Goal: Navigation & Orientation: Understand site structure

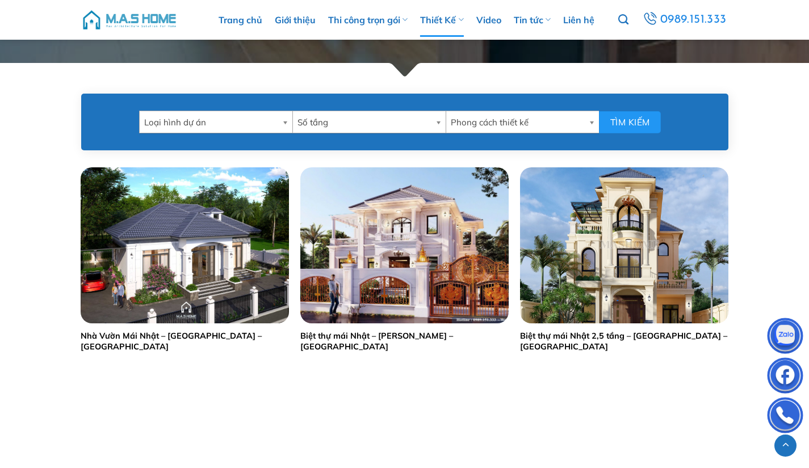
scroll to position [454, 0]
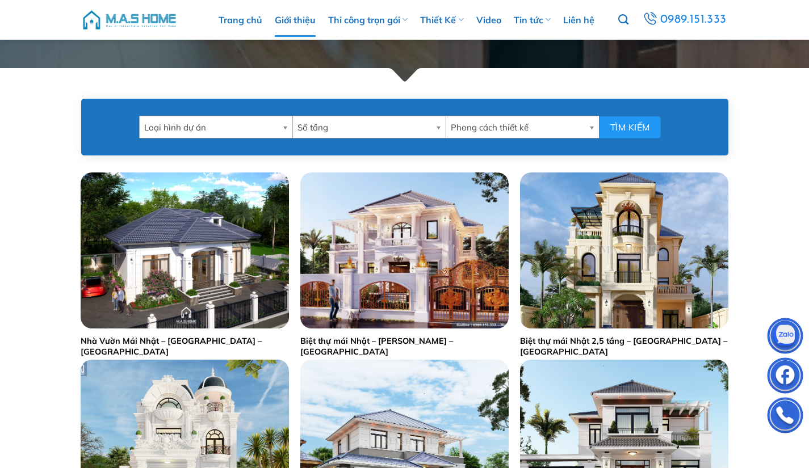
click at [289, 20] on link "Giới thiệu" at bounding box center [295, 20] width 41 height 34
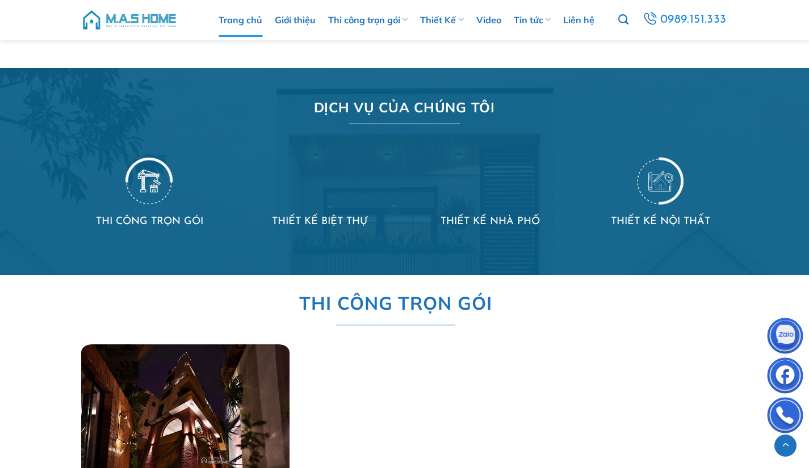
scroll to position [847, 0]
